Goal: Feedback & Contribution: Submit feedback/report problem

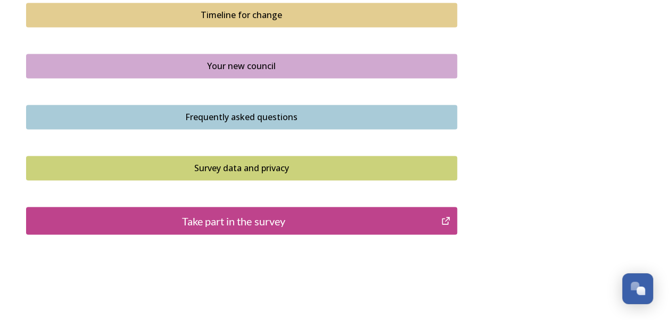
scroll to position [822, 0]
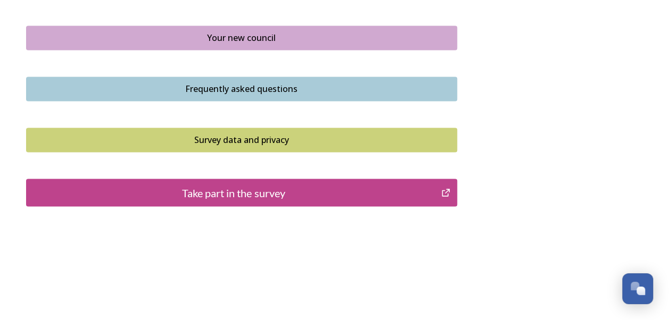
click at [245, 191] on div "Take part in the survey" at bounding box center [234, 193] width 404 height 16
click at [225, 88] on div "Frequently asked questions" at bounding box center [241, 88] width 419 height 13
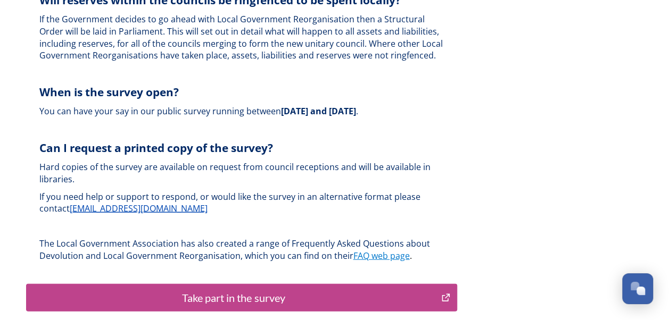
scroll to position [3290, 0]
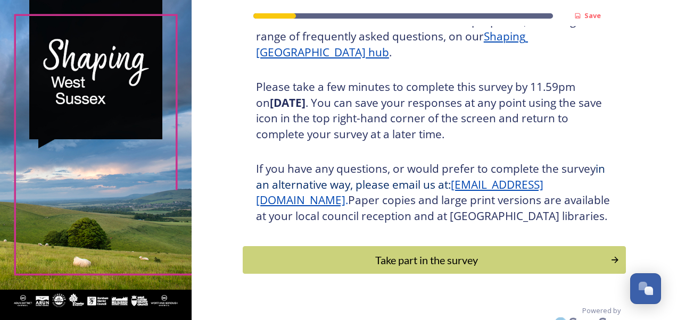
scroll to position [191, 0]
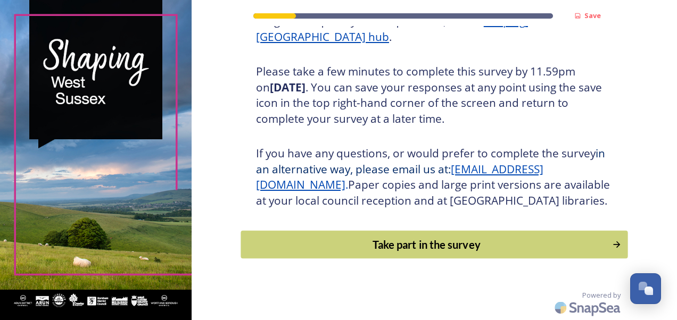
click at [378, 242] on div "Take part in the survey" at bounding box center [426, 245] width 360 height 16
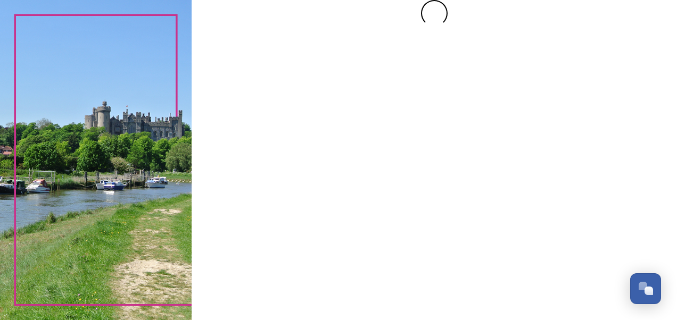
scroll to position [0, 0]
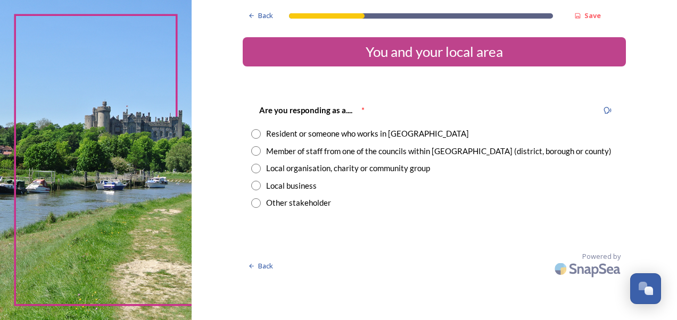
click at [253, 131] on input "radio" at bounding box center [256, 134] width 10 height 10
radio input "true"
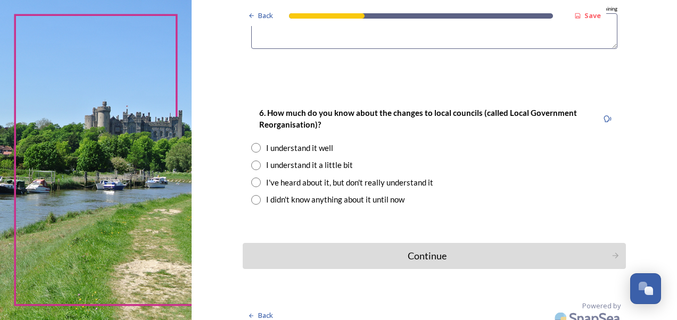
scroll to position [932, 0]
